Goal: Navigation & Orientation: Find specific page/section

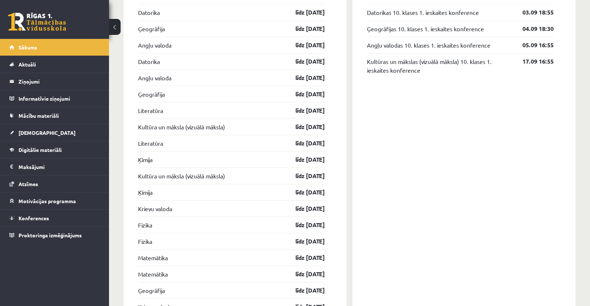
scroll to position [606, 0]
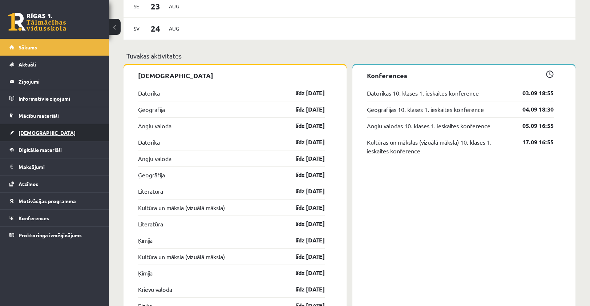
click at [58, 136] on link "[DEMOGRAPHIC_DATA]" at bounding box center [54, 132] width 91 height 17
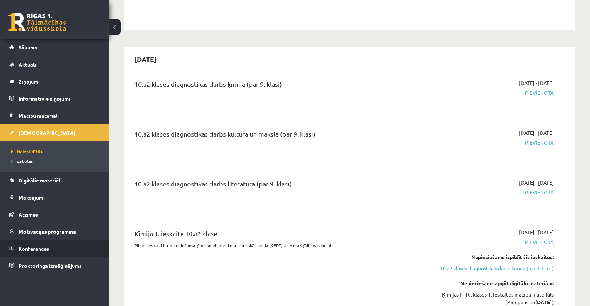
click at [42, 251] on link "Konferences" at bounding box center [54, 248] width 91 height 17
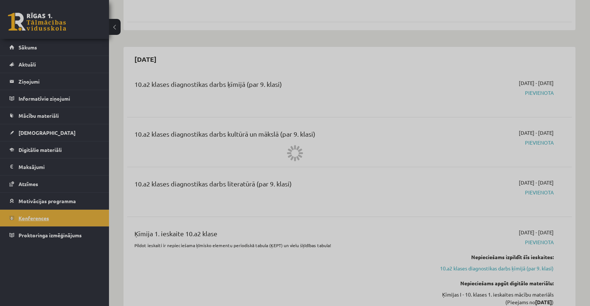
scroll to position [41, 0]
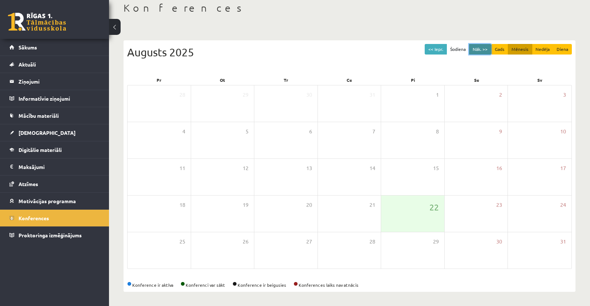
click at [478, 49] on button "Nāk. >>" at bounding box center [480, 49] width 22 height 11
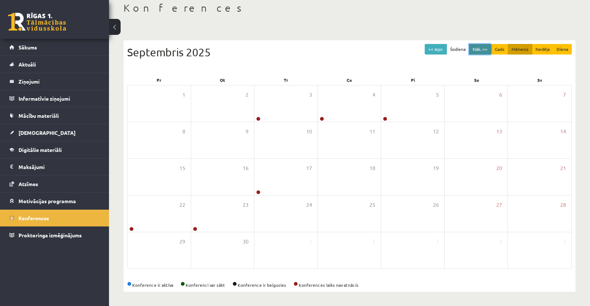
click at [485, 48] on button "Nāk. >>" at bounding box center [480, 49] width 22 height 11
click at [437, 45] on button "<< Iepr." at bounding box center [436, 49] width 22 height 11
click at [23, 45] on span "Sākums" at bounding box center [28, 47] width 19 height 7
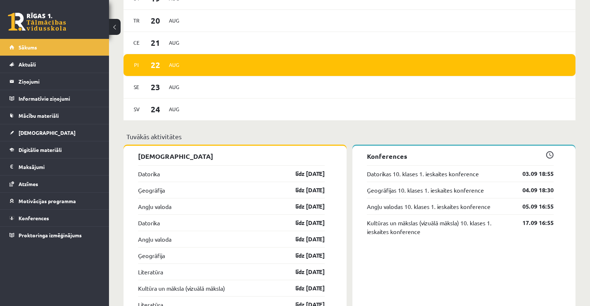
scroll to position [469, 0]
